Goal: Task Accomplishment & Management: Manage account settings

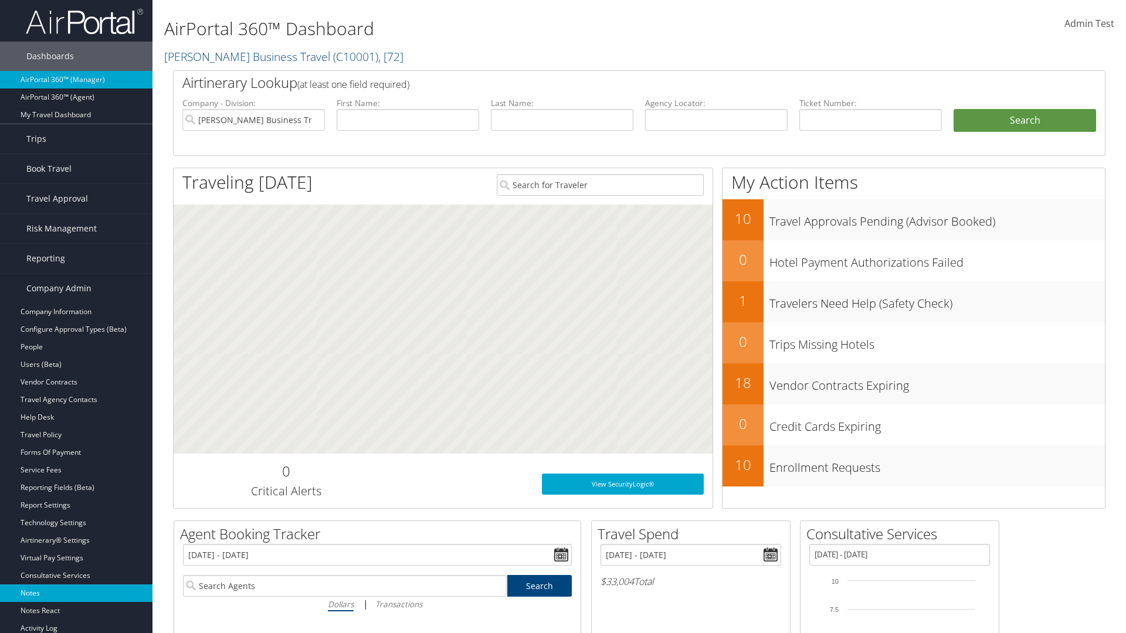
click at [76, 593] on link "Notes" at bounding box center [76, 594] width 152 height 18
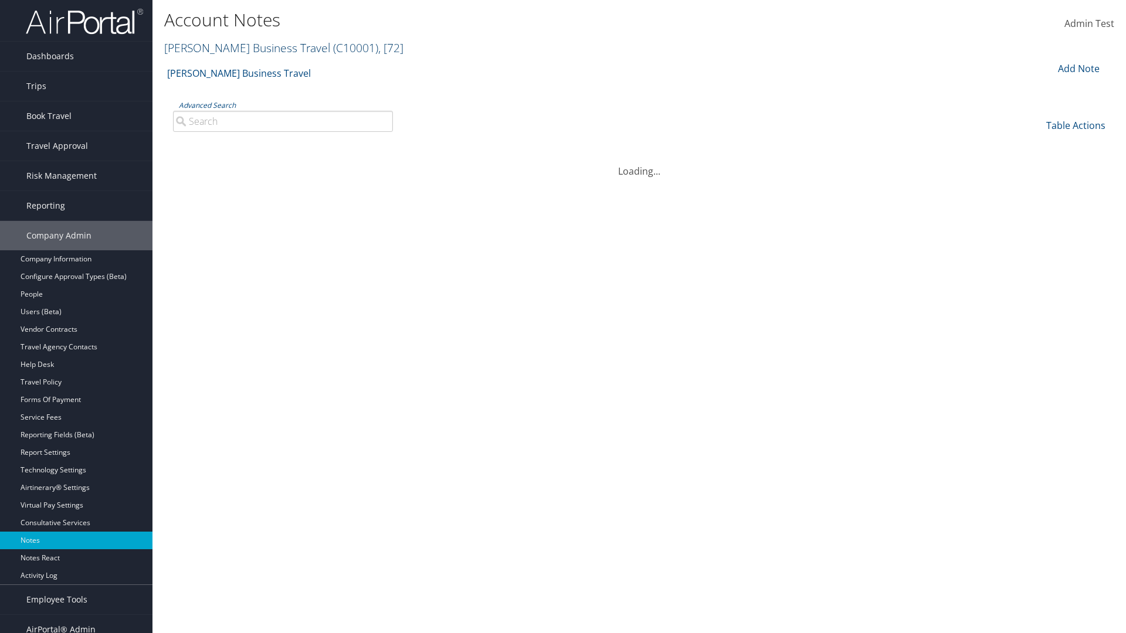
click at [242, 47] on link "[PERSON_NAME] Business Travel ( C10001 ) , [ 72 ]" at bounding box center [283, 48] width 239 height 16
click at [0, 0] on input "search" at bounding box center [0, 0] width 0 height 0
type input "Global Marketing Services"
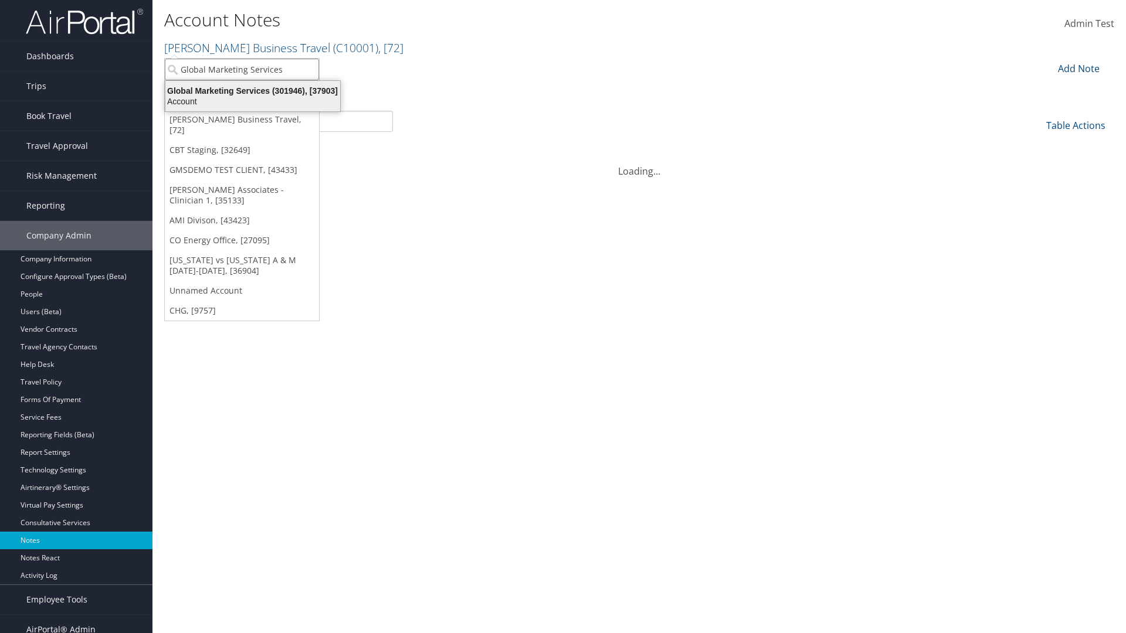
click at [253, 91] on div "Global Marketing Services (301946), [37903]" at bounding box center [252, 91] width 189 height 11
